Goal: Find specific page/section: Find specific page/section

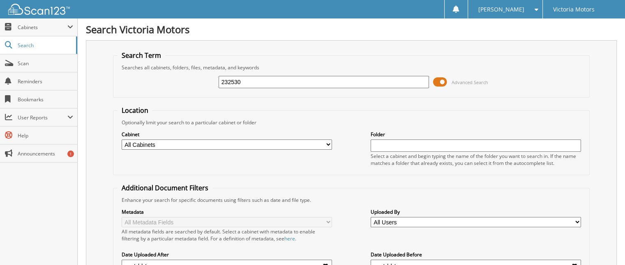
type input "232530"
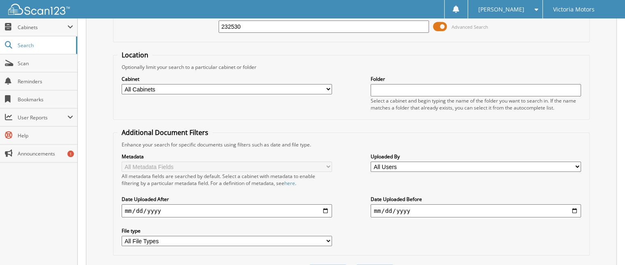
scroll to position [247, 0]
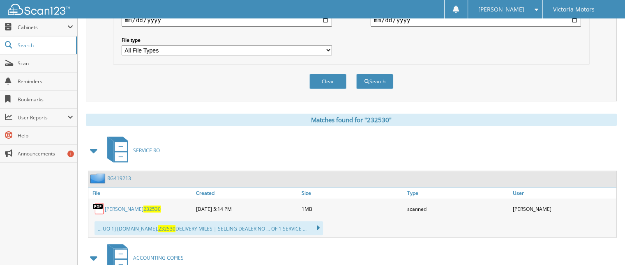
click at [115, 206] on link "BUIS 232530" at bounding box center [133, 209] width 56 height 7
